Goal: Information Seeking & Learning: Find specific fact

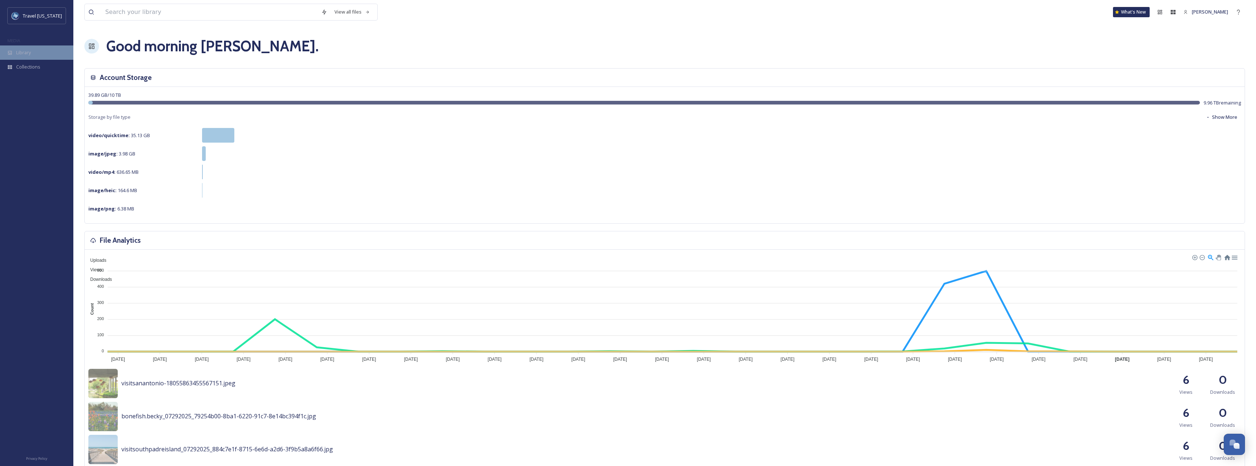
click at [40, 53] on div "Library" at bounding box center [36, 52] width 73 height 14
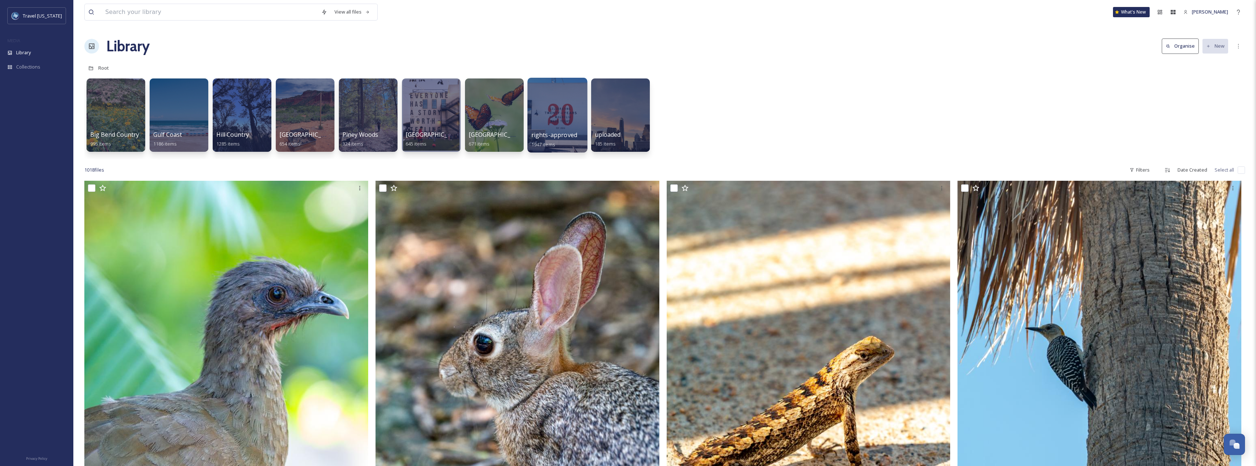
click at [565, 127] on div at bounding box center [557, 115] width 60 height 75
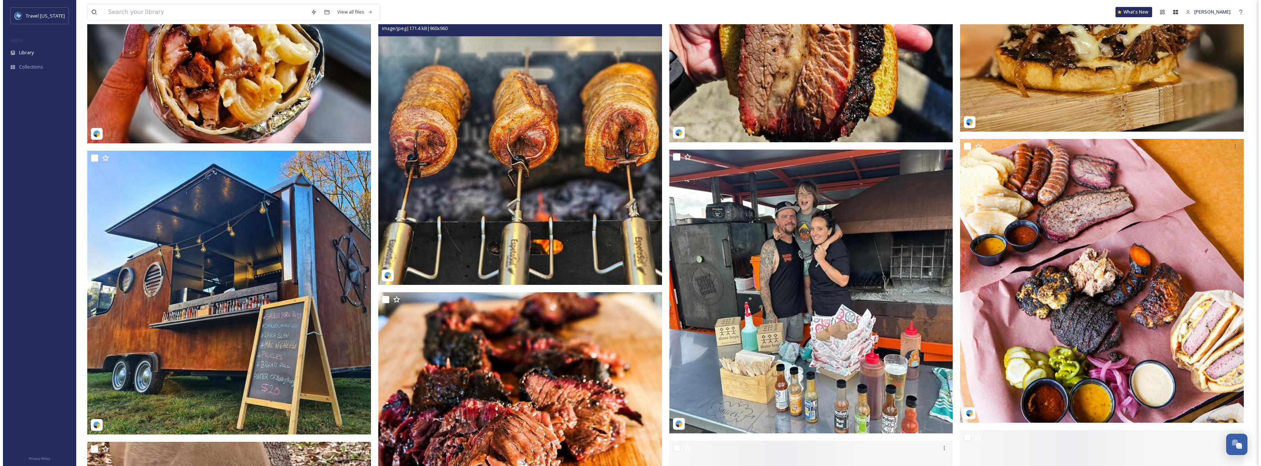
scroll to position [2200, 0]
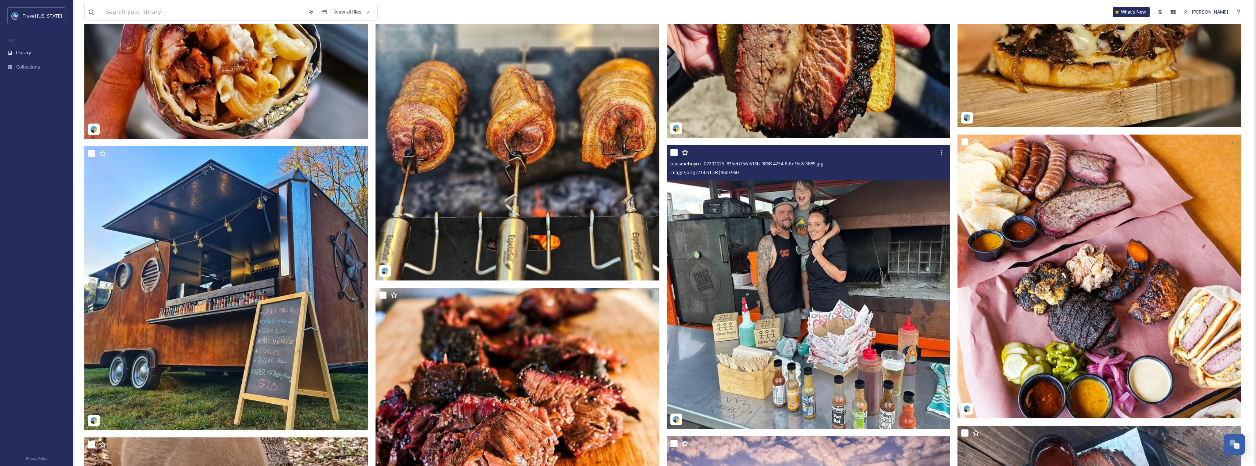
click at [795, 246] on img at bounding box center [809, 287] width 284 height 284
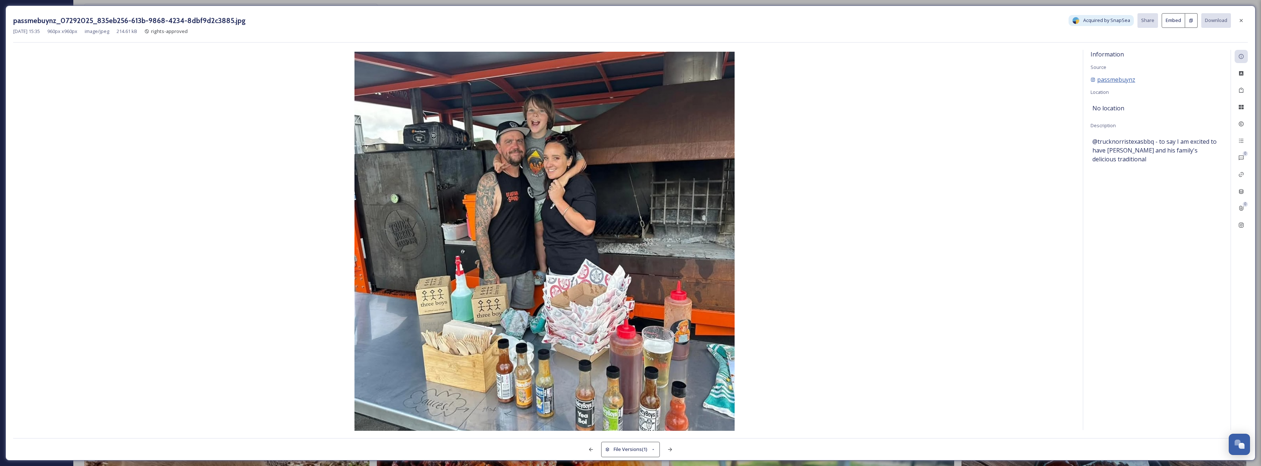
click at [1118, 80] on span "passmebuynz" at bounding box center [1117, 79] width 38 height 9
drag, startPoint x: 1146, startPoint y: 80, endPoint x: 1088, endPoint y: 81, distance: 57.6
click at [1088, 81] on div "Information Source passmebuynz Location No location Description @trucknorristex…" at bounding box center [1157, 240] width 147 height 380
copy span "passmebuynz"
